Goal: Find specific page/section: Find specific page/section

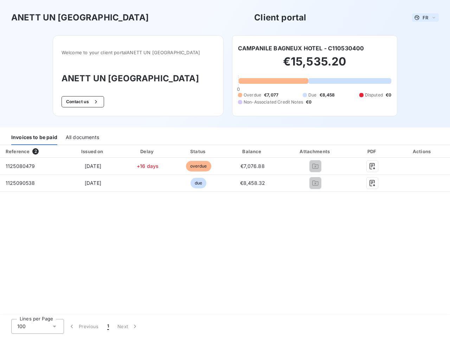
click at [426, 18] on span "FR" at bounding box center [426, 18] width 6 height 6
click at [89, 102] on button "Contact us" at bounding box center [83, 101] width 43 height 11
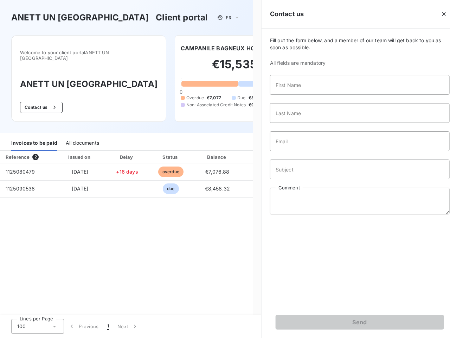
click at [301, 48] on span "Fill out the form below, and a member of our team will get back to you as soon …" at bounding box center [360, 44] width 180 height 14
click at [34, 138] on div "Invoices to be paid" at bounding box center [34, 143] width 46 height 15
click at [82, 138] on div "All documents" at bounding box center [82, 143] width 33 height 15
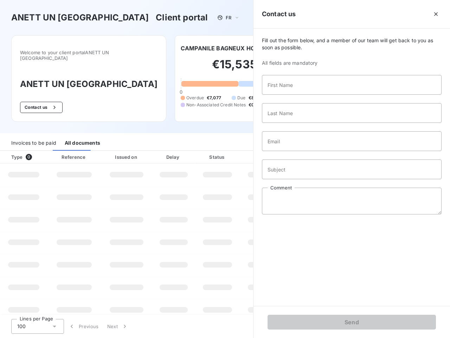
click at [31, 151] on th "Type 0" at bounding box center [23, 157] width 47 height 13
click at [93, 151] on th "Reference" at bounding box center [73, 157] width 53 height 13
click at [147, 151] on th "Issued on" at bounding box center [126, 157] width 51 height 13
click at [198, 151] on th "Status" at bounding box center [217, 157] width 45 height 13
